Goal: Information Seeking & Learning: Learn about a topic

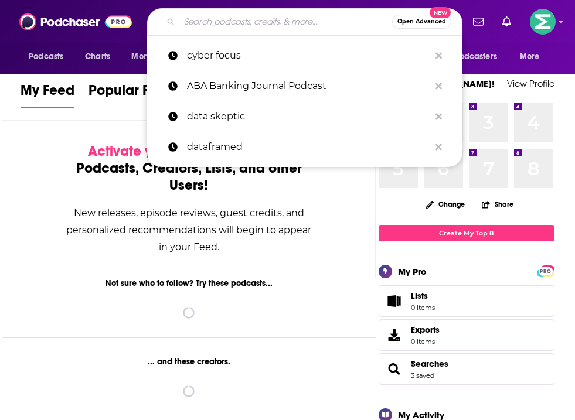
click at [273, 26] on input "Search podcasts, credits, & more..." at bounding box center [285, 21] width 213 height 19
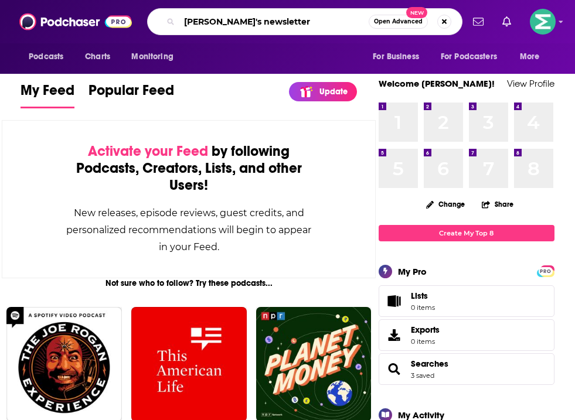
type input "[PERSON_NAME]'s newsletter"
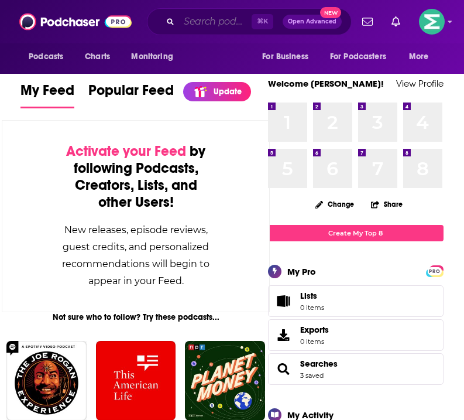
click at [211, 20] on input "Search podcasts, credits, & more..." at bounding box center [215, 21] width 73 height 19
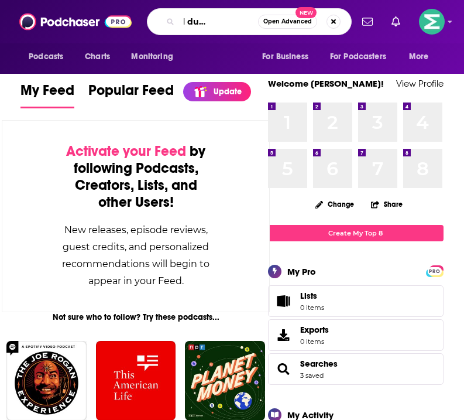
scroll to position [0, 45]
type input "smart girl dumb questions"
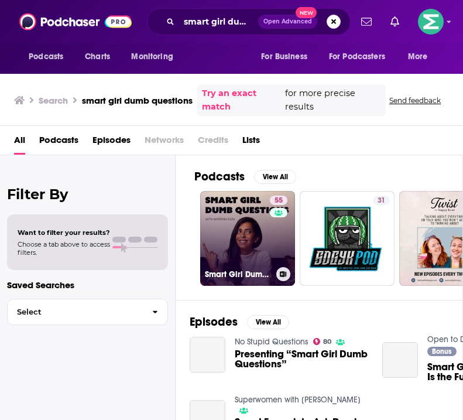
click at [259, 244] on link "55 Smart Girl Dumb Questions" at bounding box center [247, 238] width 95 height 95
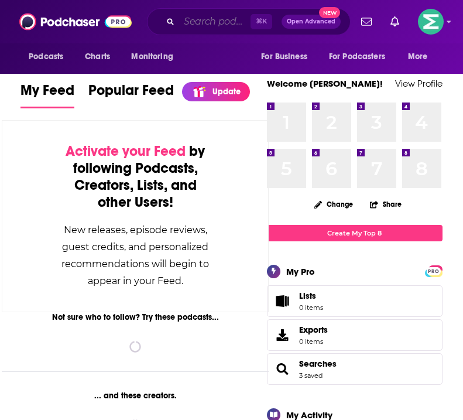
click at [189, 28] on input "Search podcasts, credits, & more..." at bounding box center [214, 21] width 71 height 19
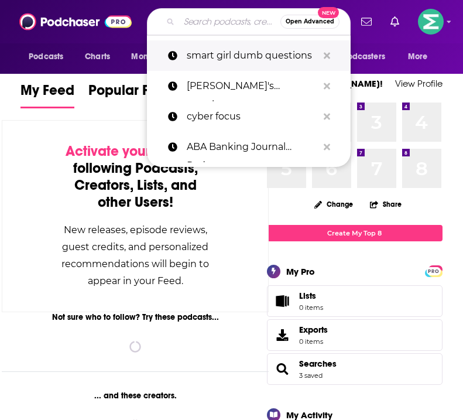
click at [200, 66] on p "smart girl dumb questions" at bounding box center [252, 55] width 131 height 30
type input "smart girl dumb questions"
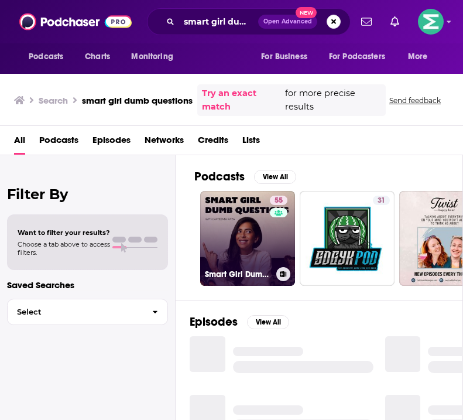
click at [253, 234] on link "55 Smart Girl Dumb Questions" at bounding box center [247, 238] width 95 height 95
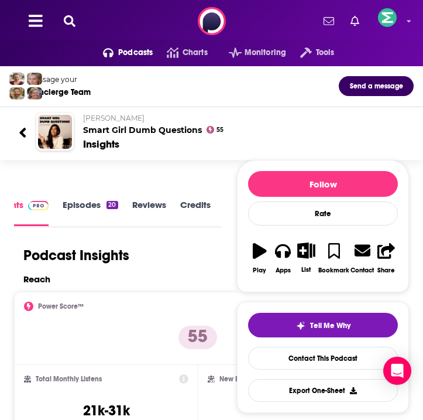
click at [73, 18] on icon at bounding box center [70, 21] width 12 height 12
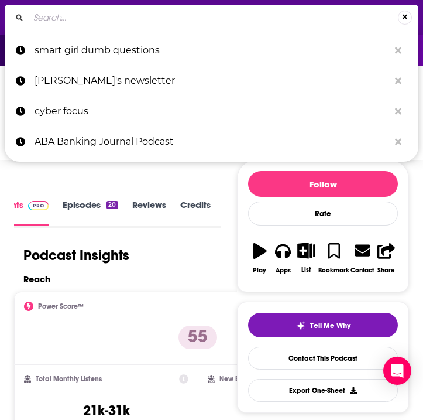
type input "Introducing: The BIG INTERVIEW with WIRED's Katie Drummond"
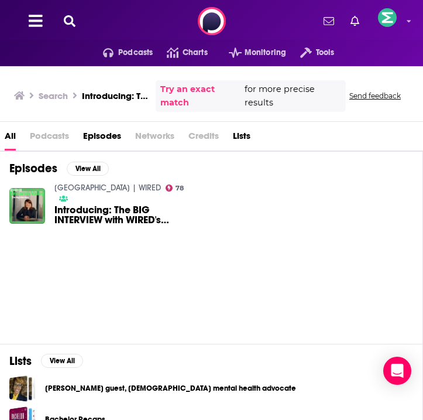
click at [168, 211] on span "Introducing: The BIG INTERVIEW with WIRED's Katie Drummond" at bounding box center [121, 215] width 134 height 20
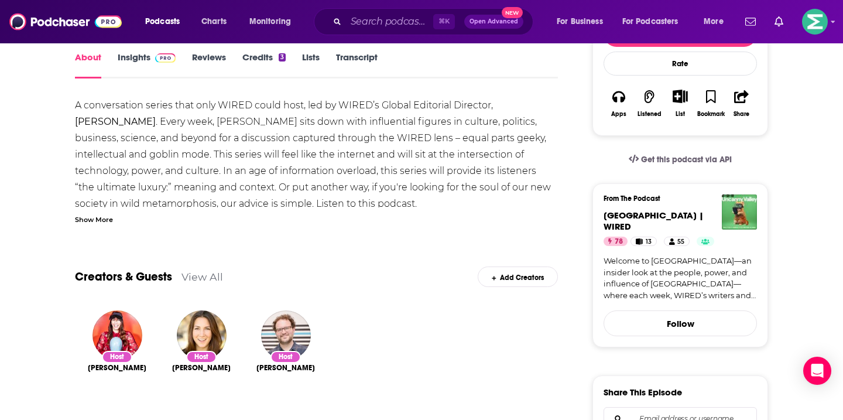
scroll to position [224, 0]
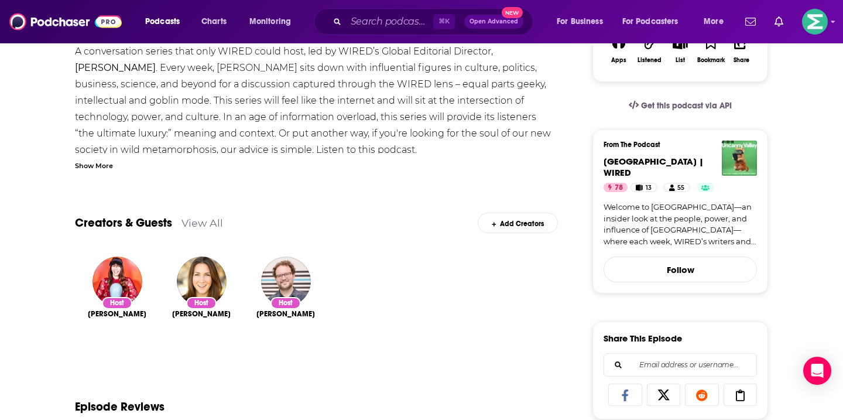
click at [106, 168] on div "Show More" at bounding box center [94, 164] width 38 height 11
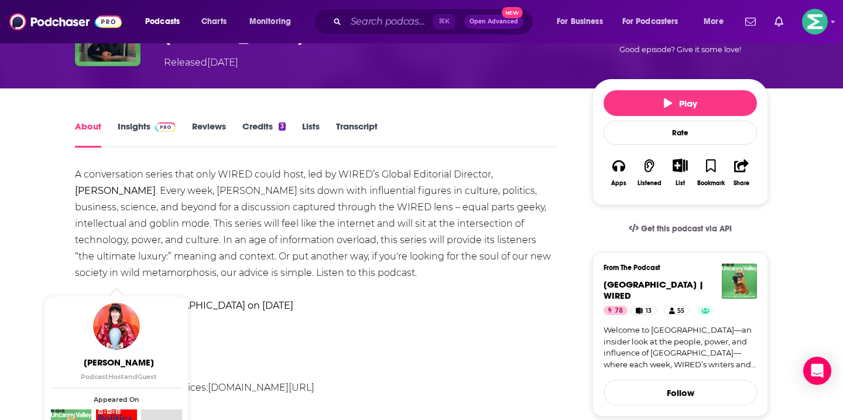
scroll to position [29, 0]
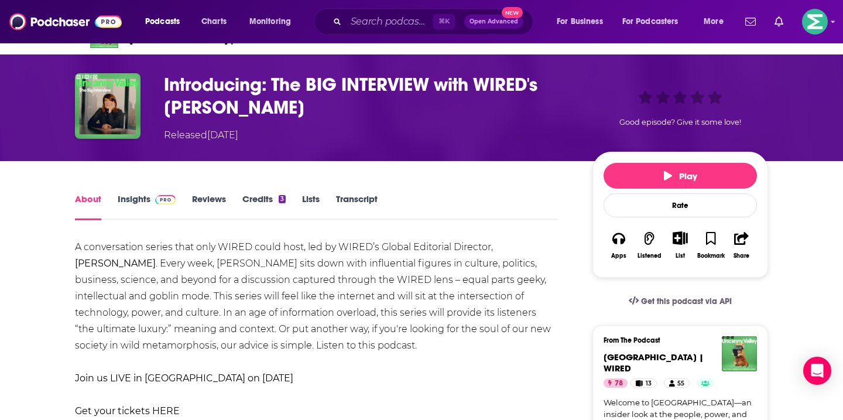
click at [134, 200] on link "Insights" at bounding box center [147, 206] width 58 height 27
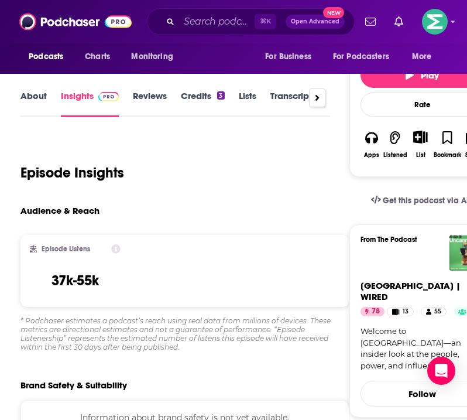
scroll to position [222, 0]
